Goal: Transaction & Acquisition: Purchase product/service

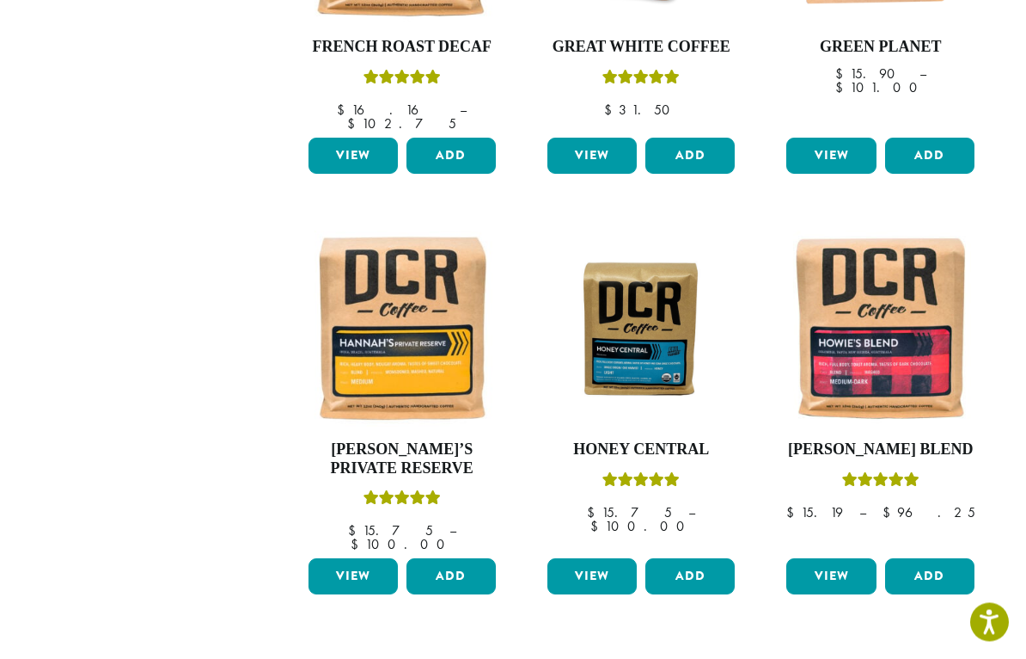
scroll to position [1263, 0]
click at [879, 309] on img at bounding box center [880, 328] width 196 height 196
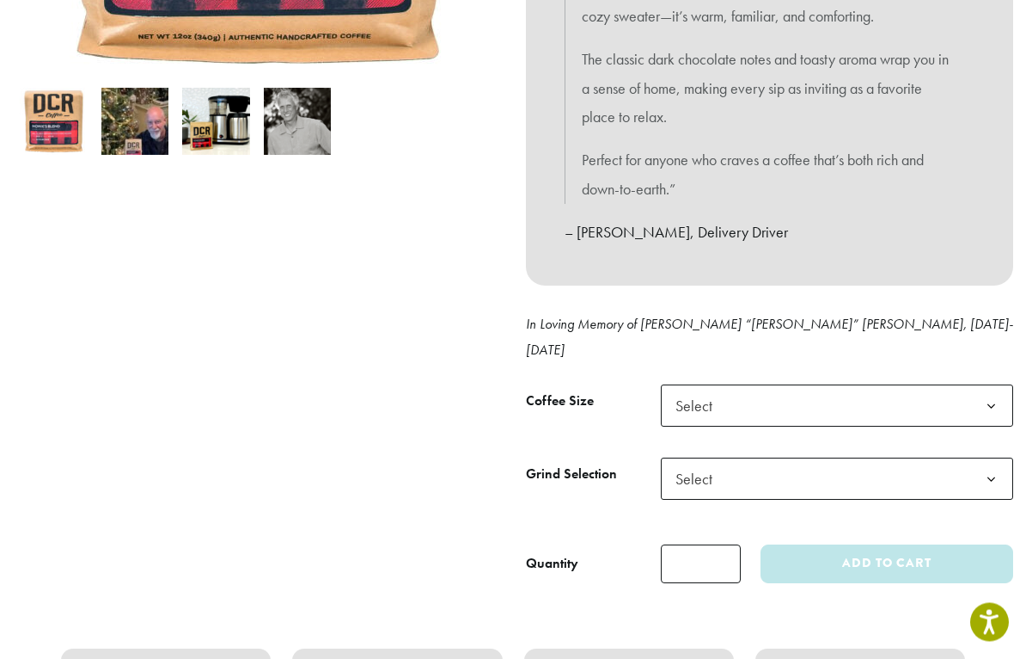
scroll to position [542, 0]
click at [986, 385] on b at bounding box center [992, 406] width 42 height 42
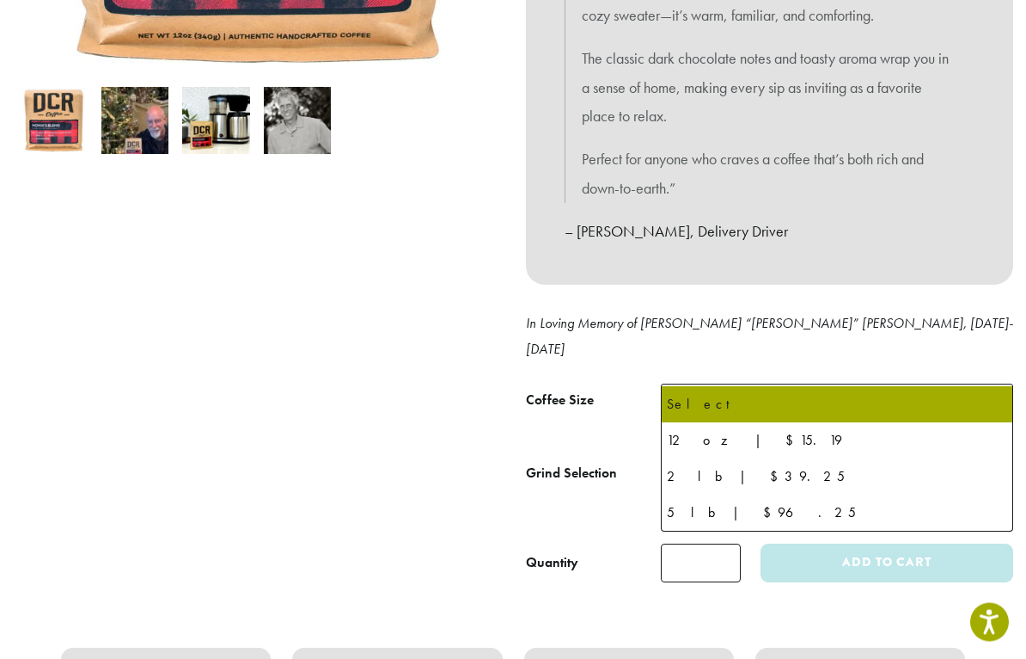
scroll to position [543, 0]
click at [429, 469] on div at bounding box center [256, 116] width 513 height 932
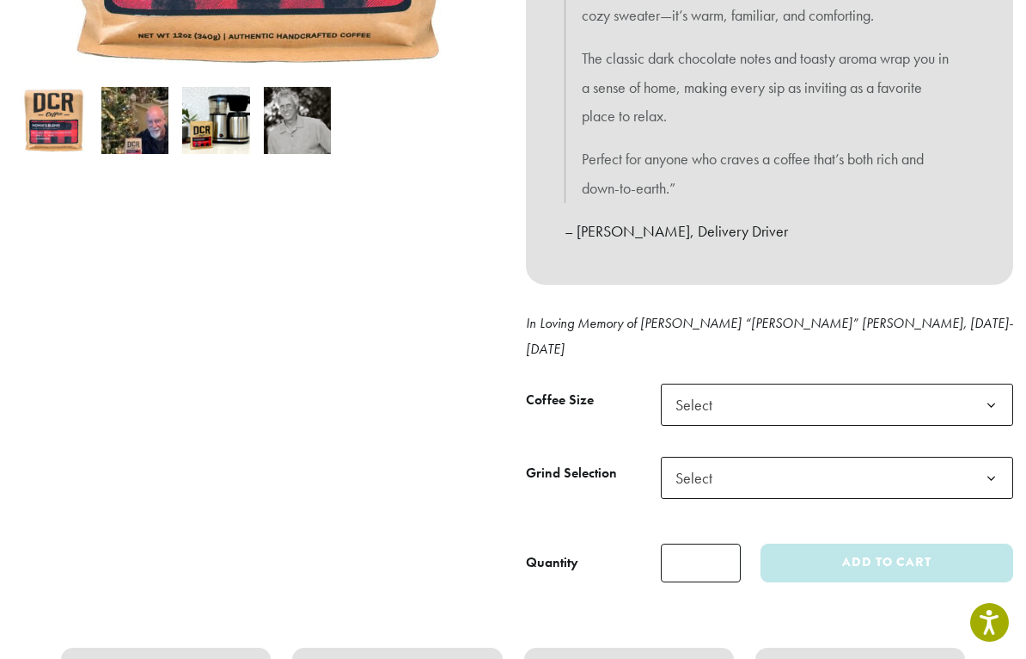
click at [988, 457] on b at bounding box center [992, 478] width 42 height 42
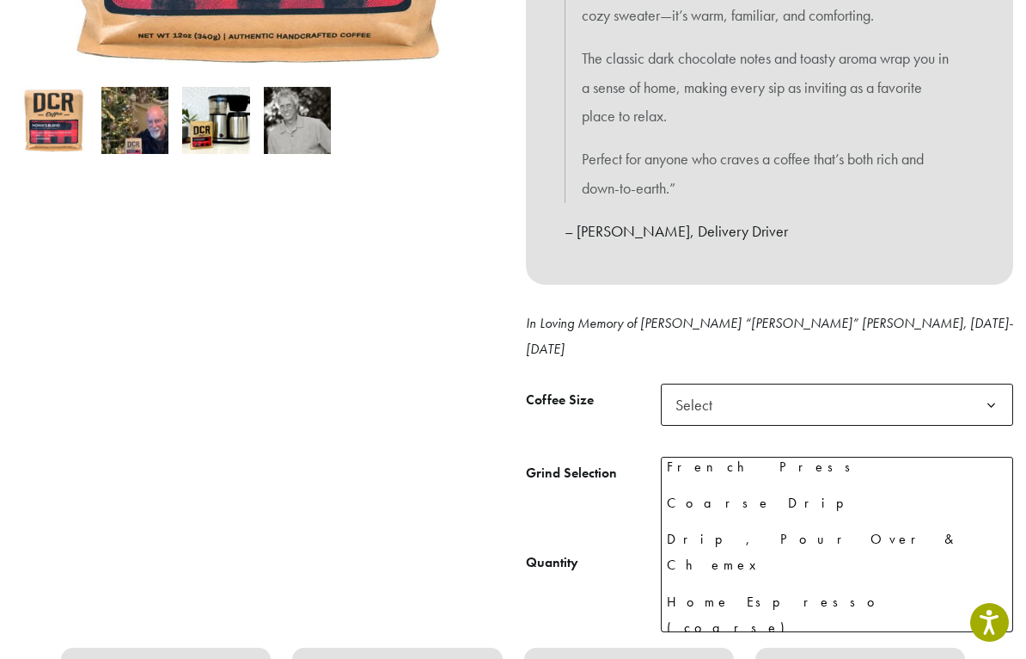
scroll to position [117, 0]
click at [988, 384] on b at bounding box center [992, 405] width 42 height 42
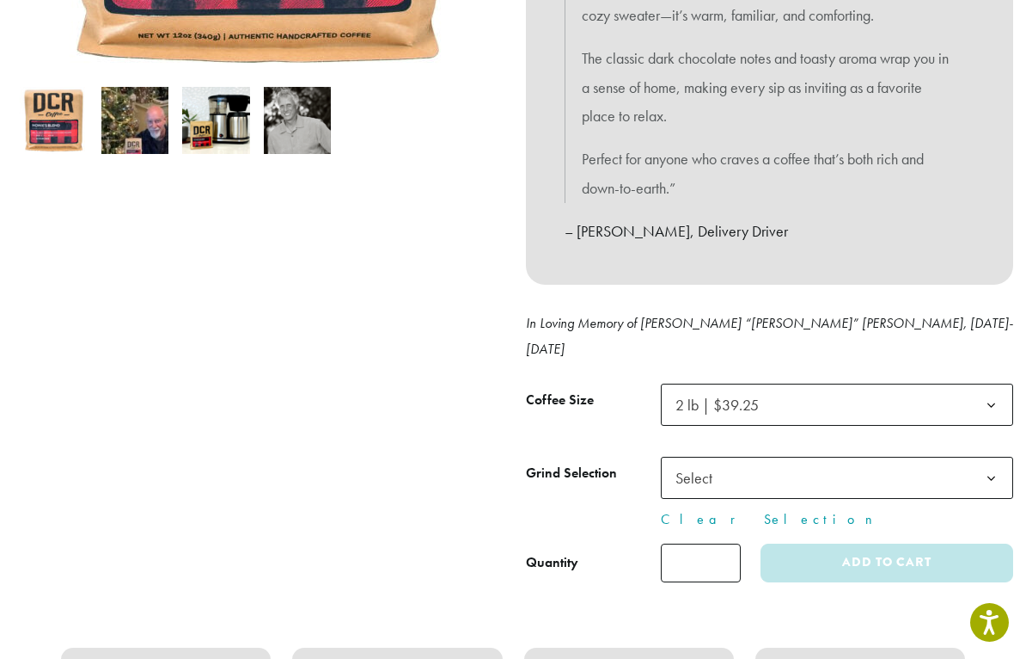
click at [990, 457] on b at bounding box center [992, 478] width 42 height 42
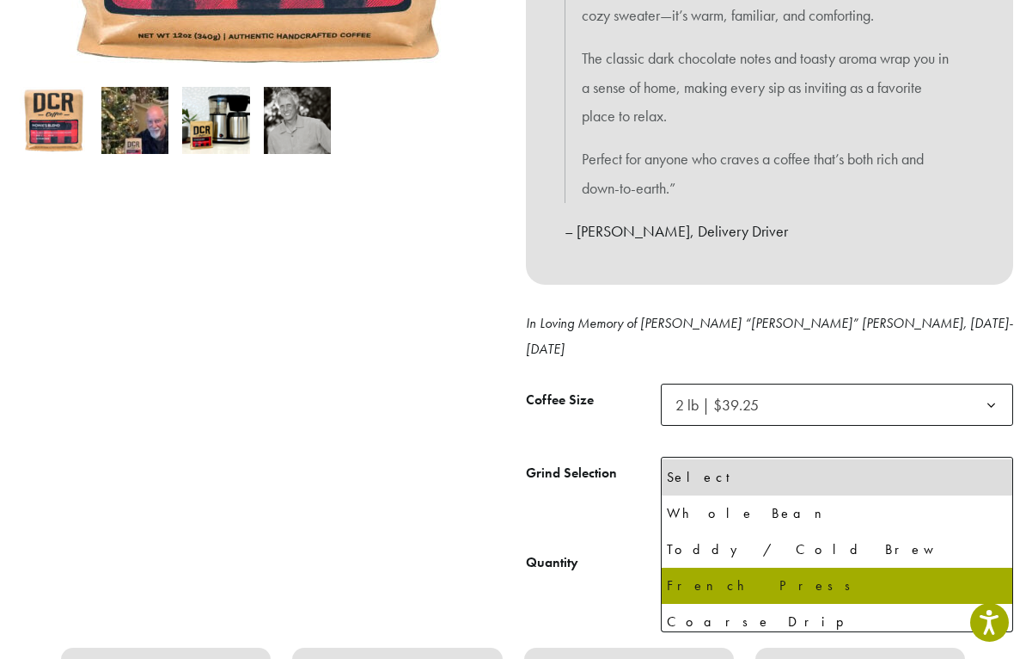
select select "**********"
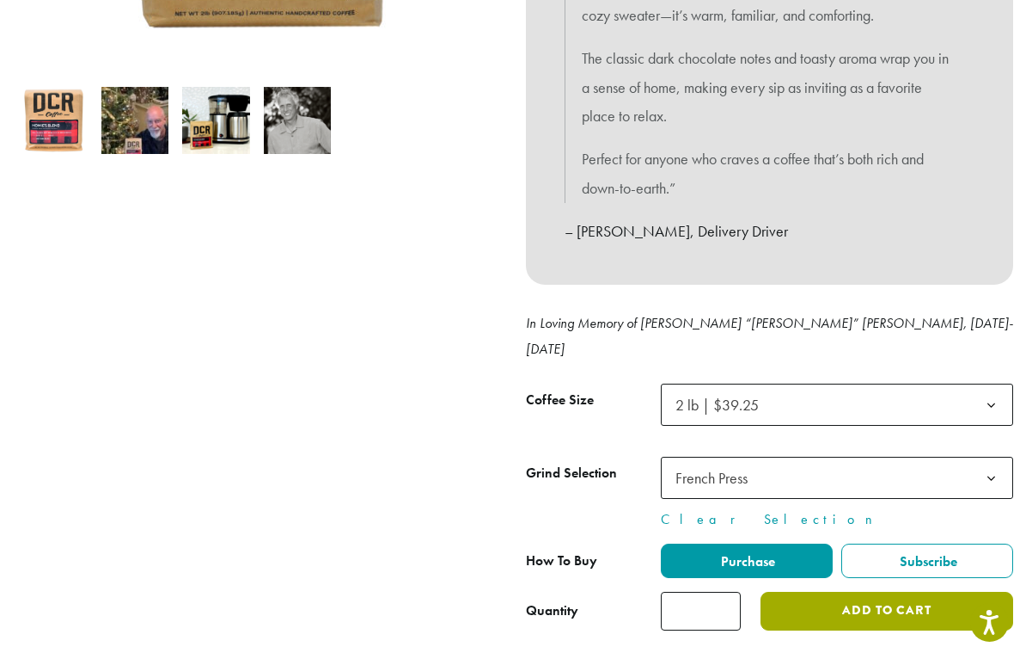
click at [834, 591] on button "Add to cart" at bounding box center [887, 610] width 253 height 39
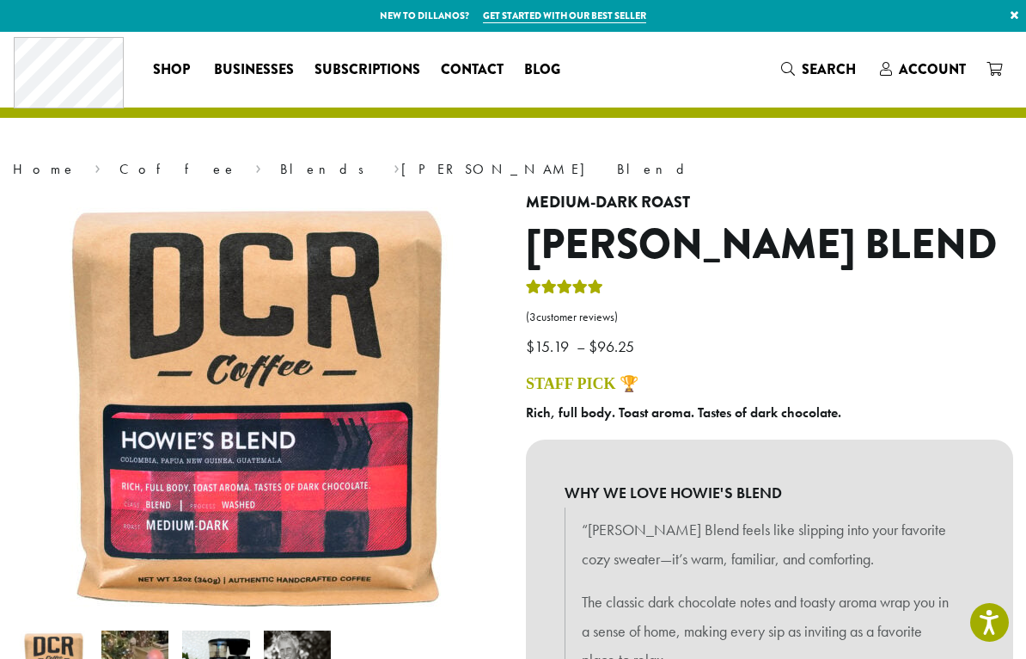
click at [573, 21] on link "Get started with our best seller" at bounding box center [564, 16] width 163 height 15
